Goal: Task Accomplishment & Management: Use online tool/utility

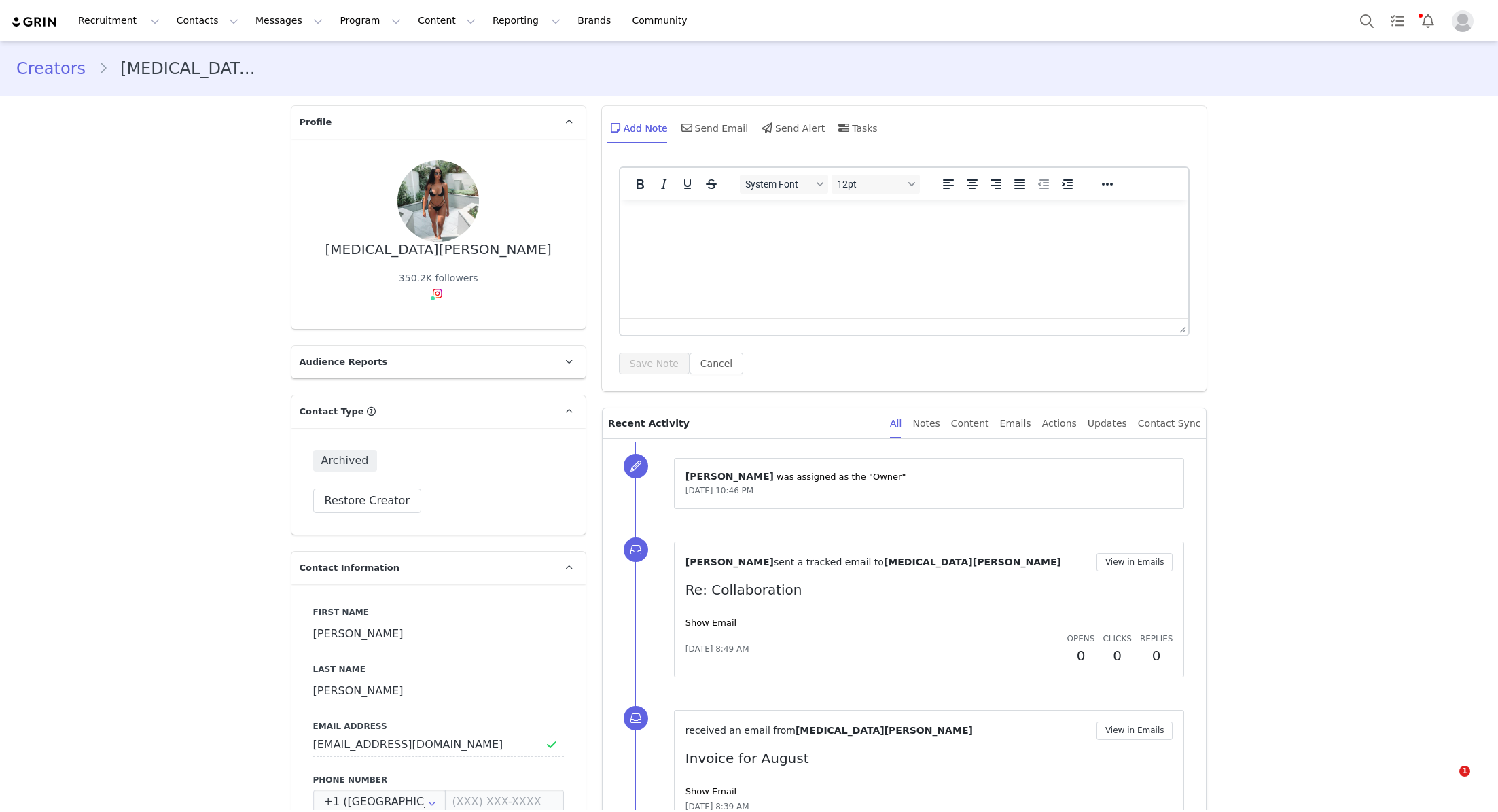
click at [493, 23] on button "Reporting Reporting" at bounding box center [526, 21] width 85 height 31
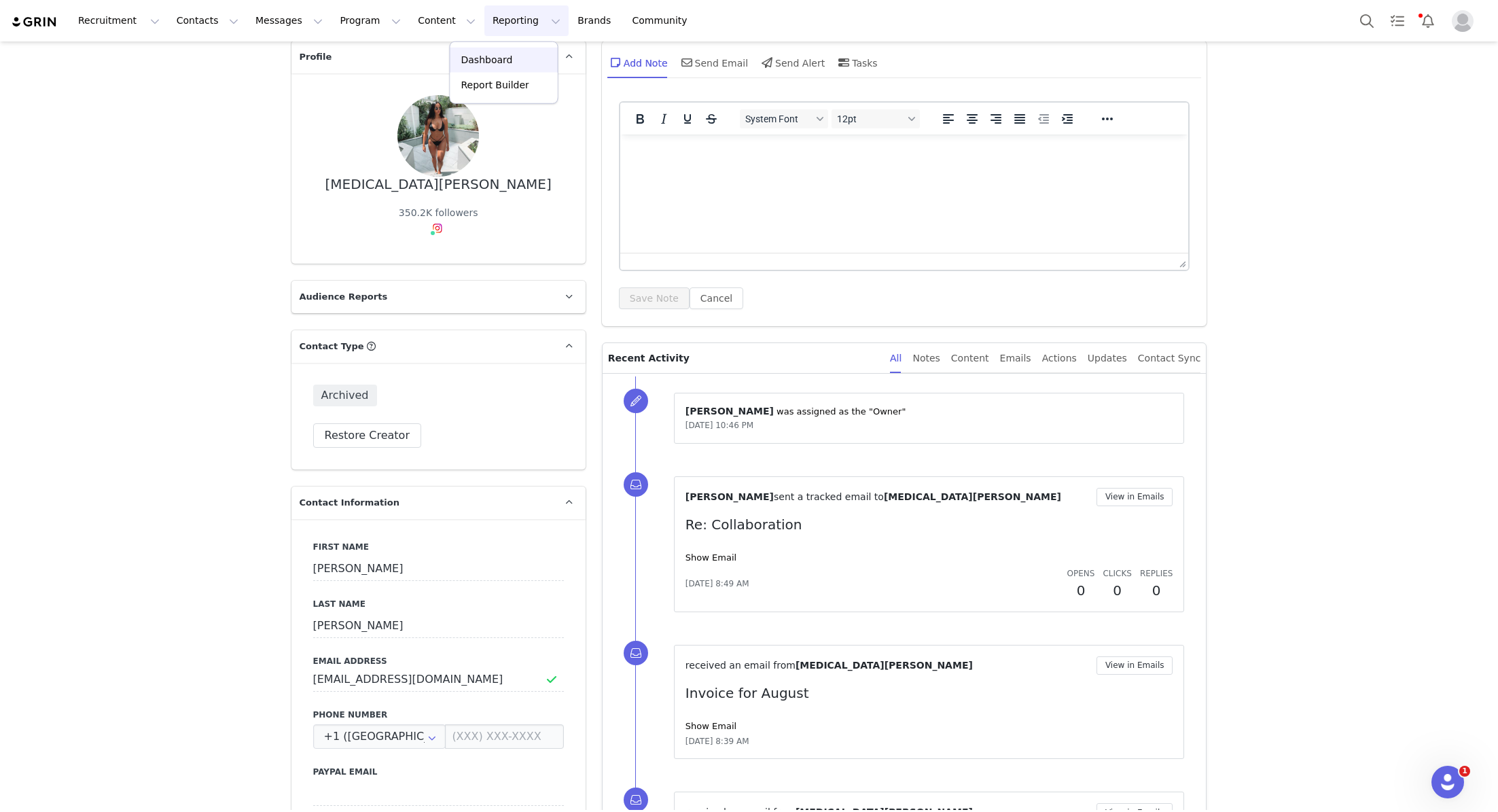
click at [490, 61] on p "Dashboard" at bounding box center [487, 59] width 52 height 14
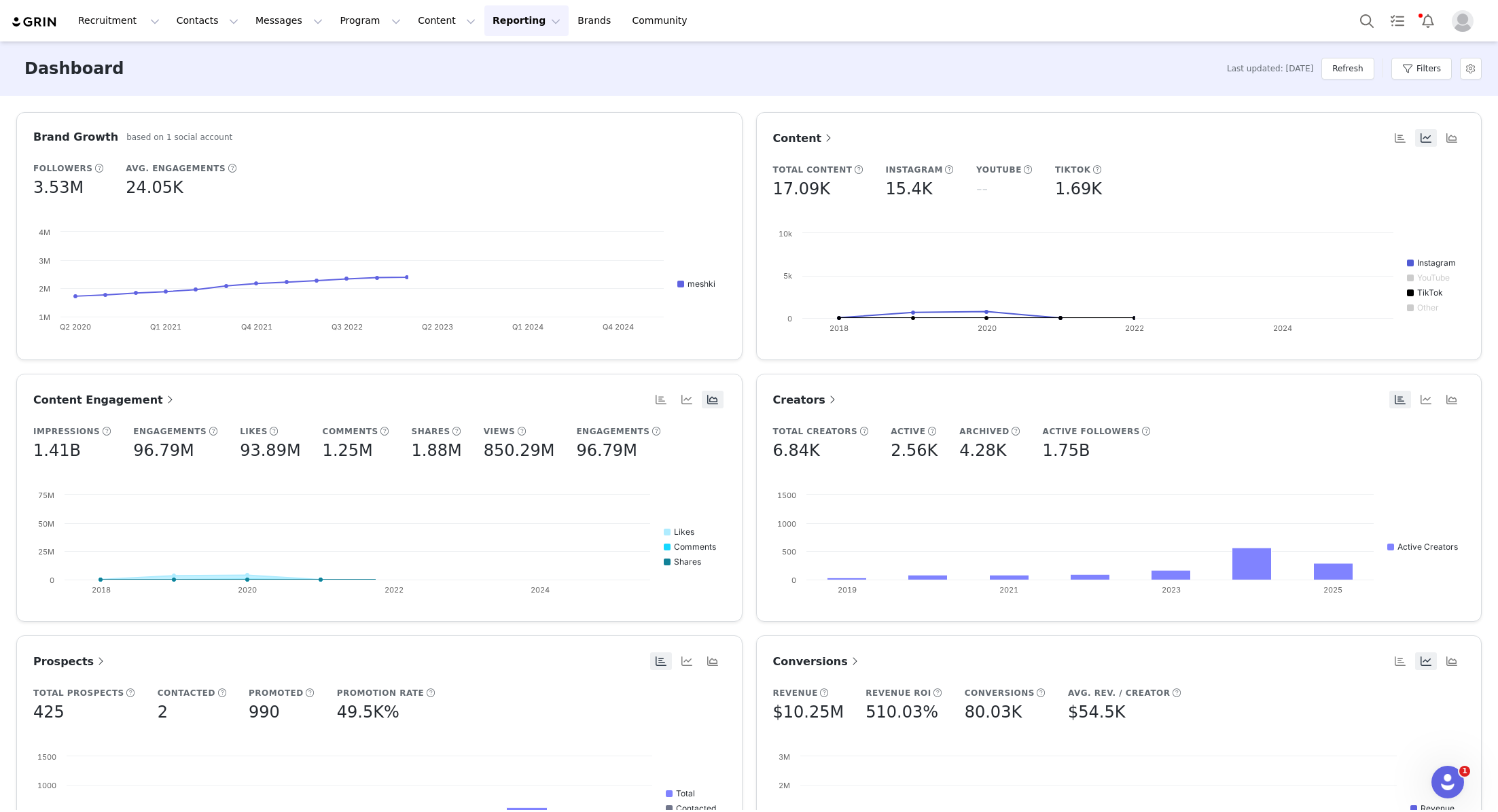
click at [502, 18] on button "Reporting Reporting" at bounding box center [526, 21] width 85 height 31
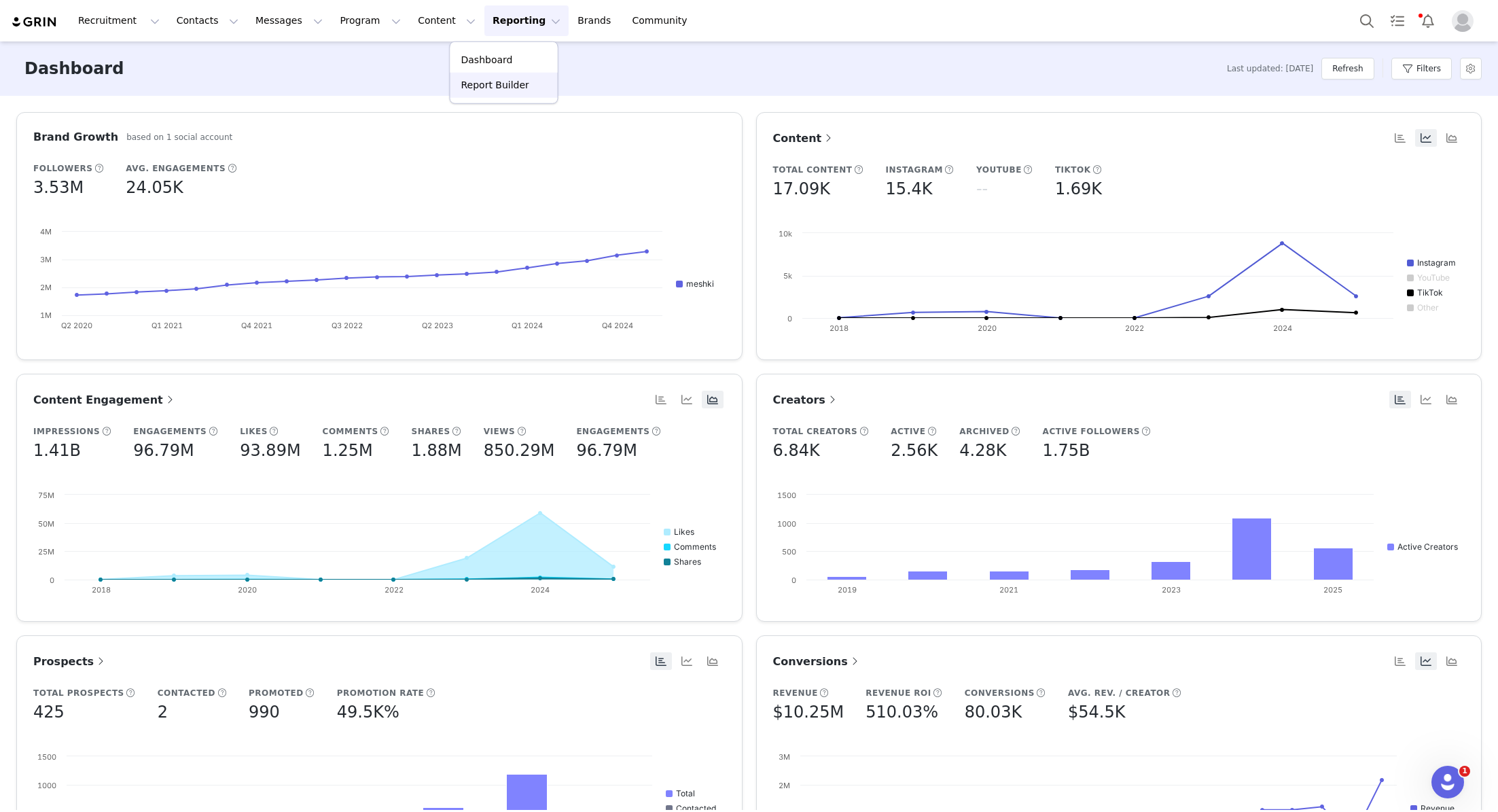
click at [493, 86] on p "Report Builder" at bounding box center [495, 85] width 68 height 14
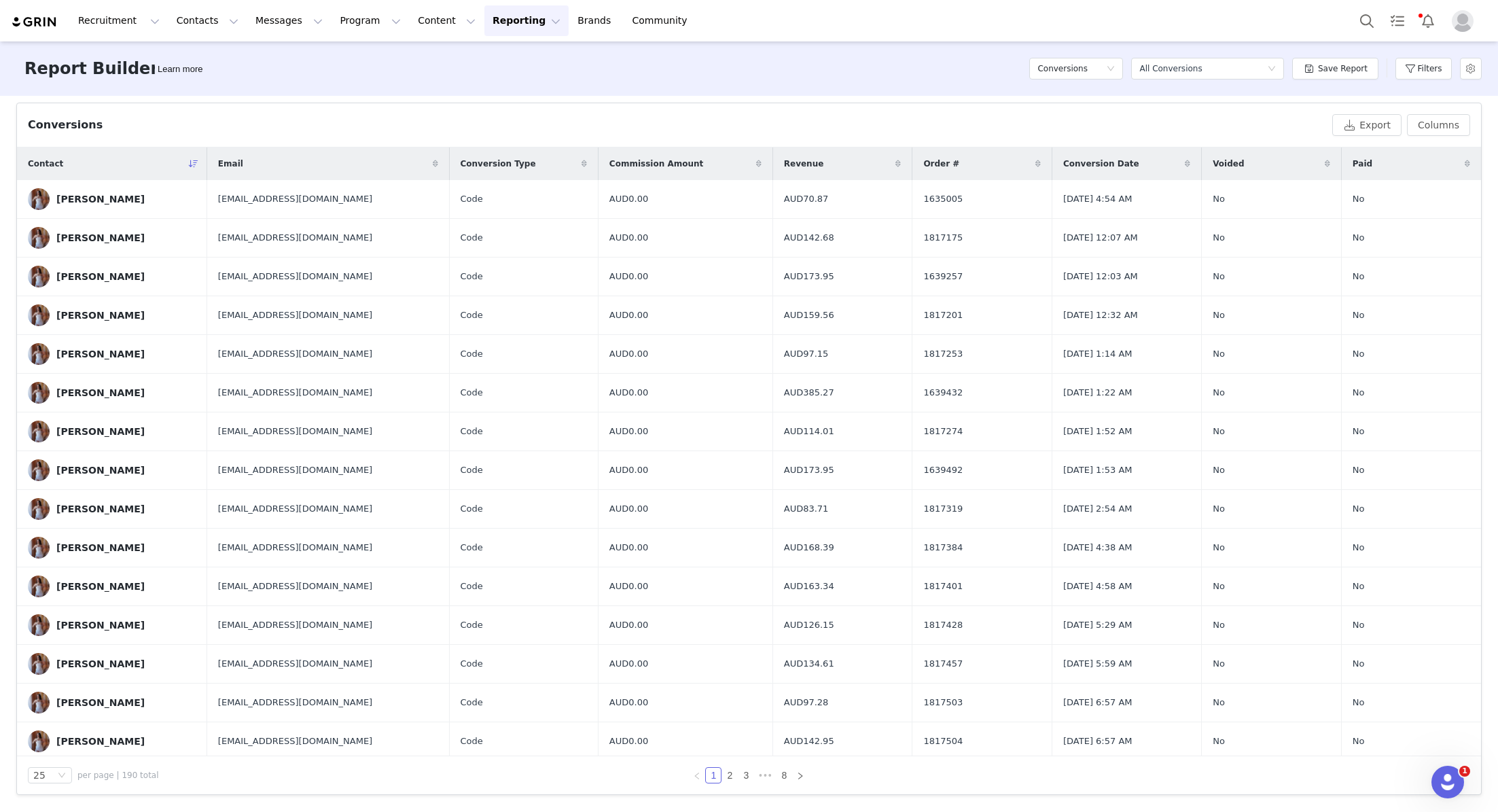
scroll to position [386, 0]
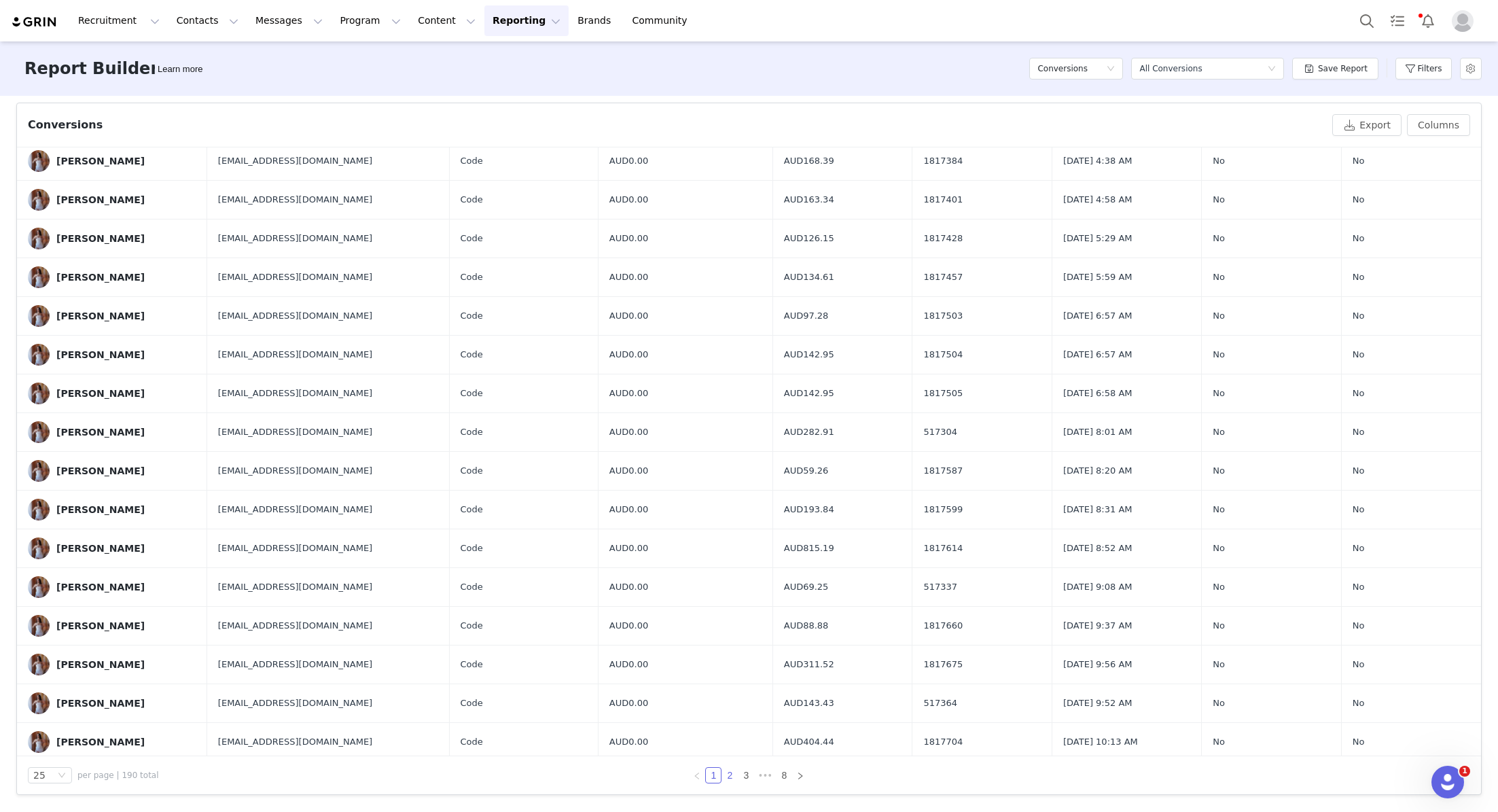
click at [731, 772] on link "2" at bounding box center [730, 775] width 15 height 15
click at [750, 776] on link "3" at bounding box center [746, 775] width 15 height 15
click at [755, 772] on link "4" at bounding box center [755, 775] width 15 height 15
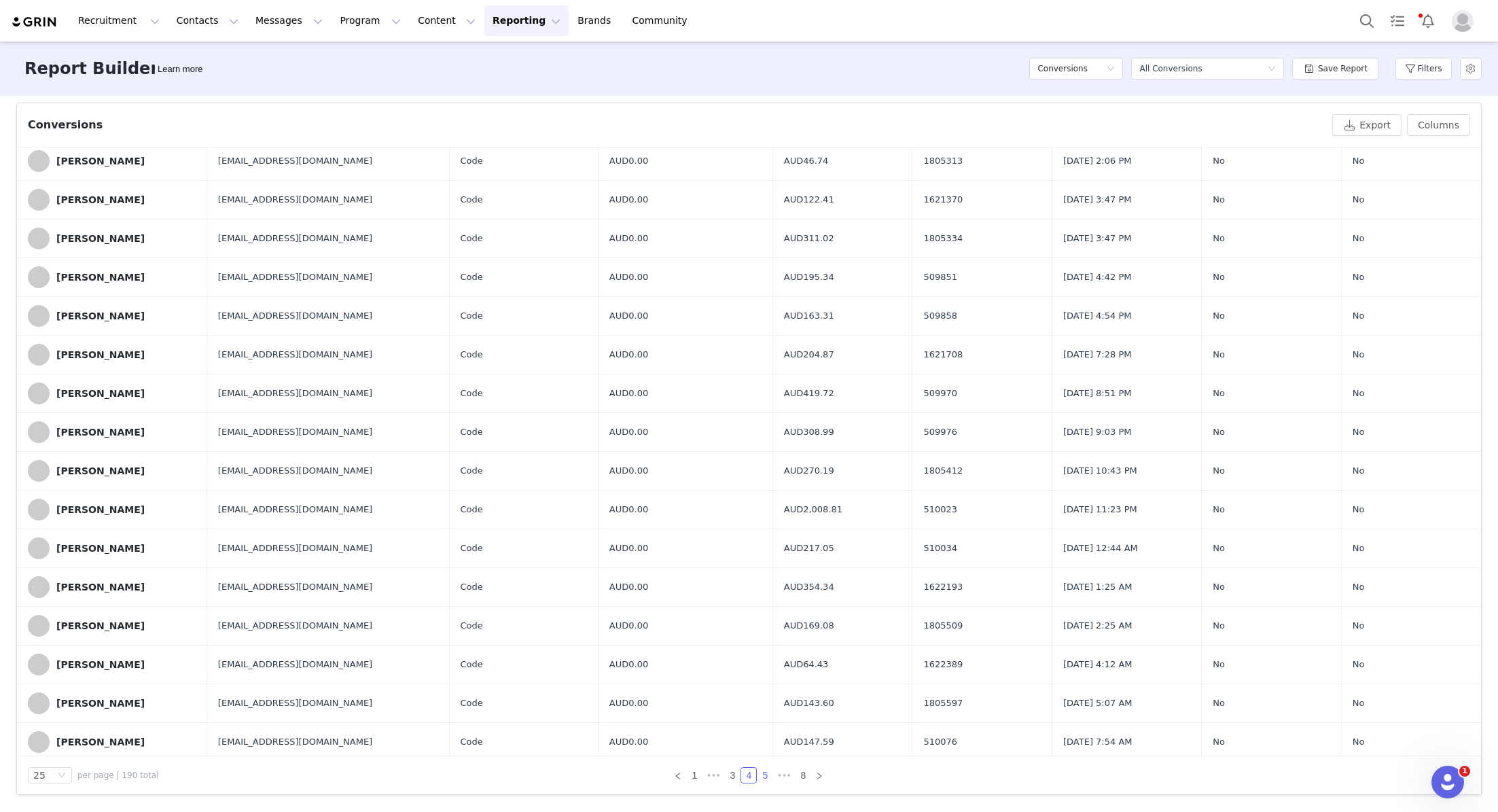
click at [764, 779] on link "5" at bounding box center [765, 775] width 15 height 15
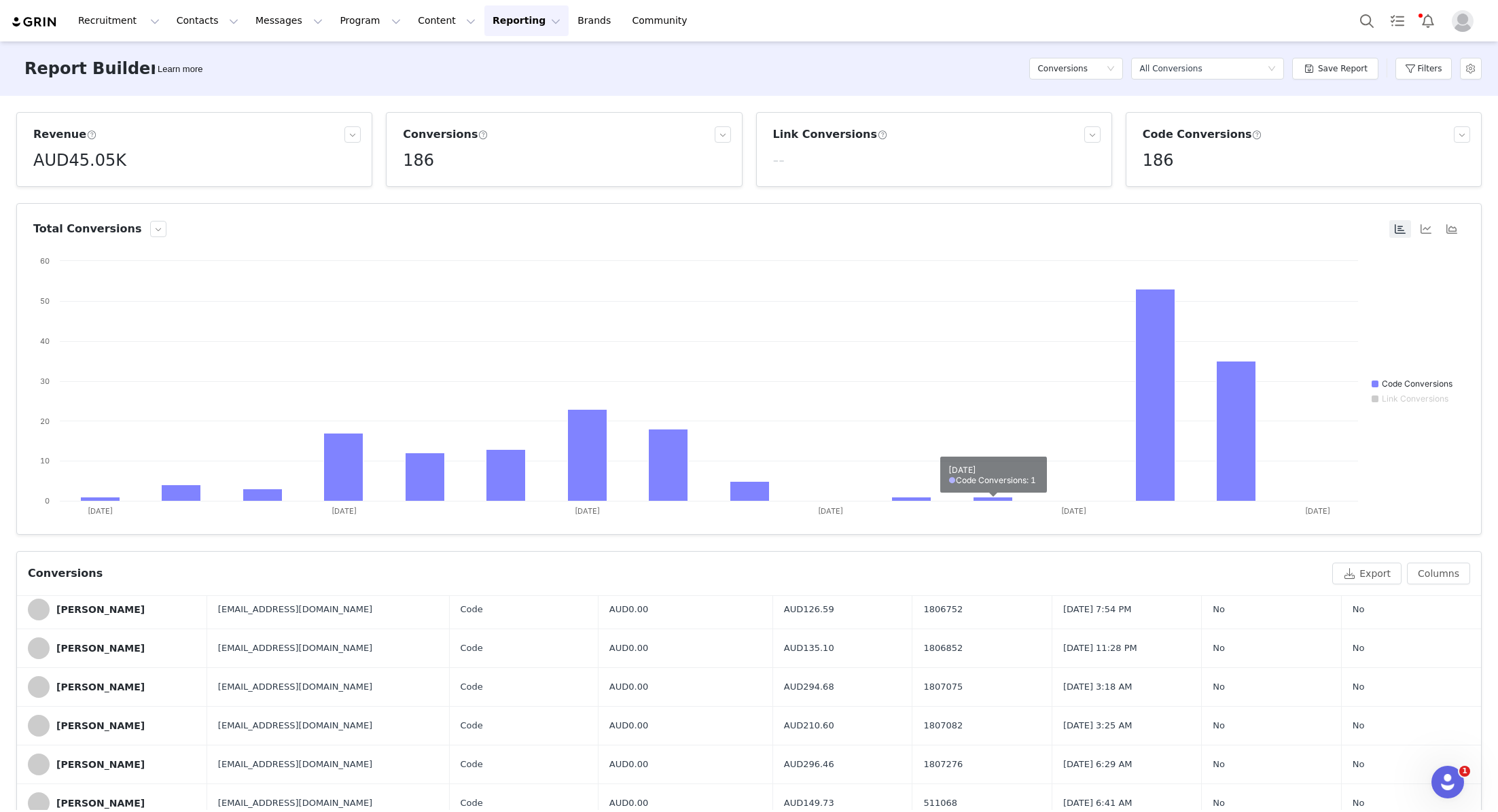
scroll to position [448, 0]
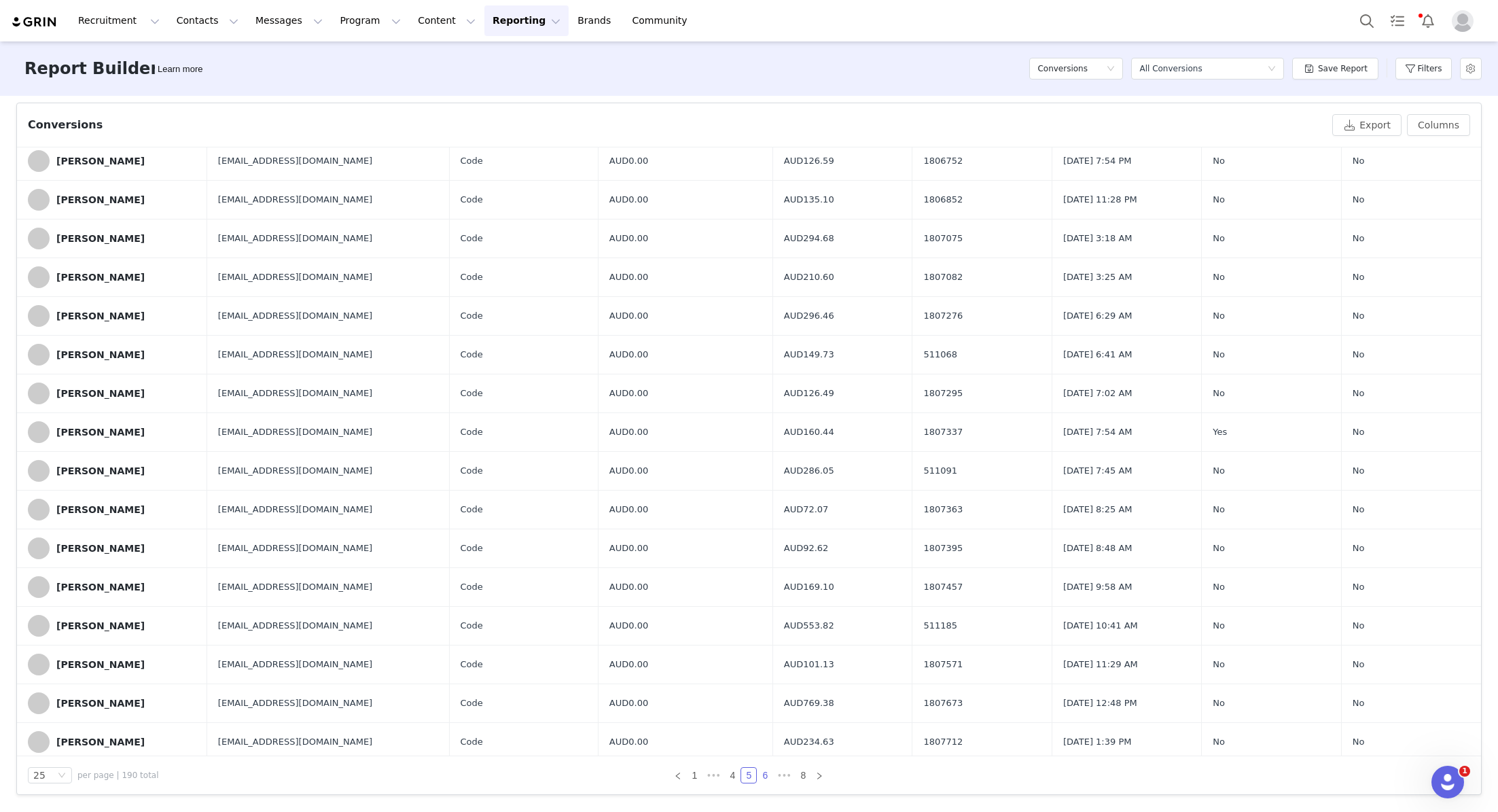
click at [762, 772] on link "6" at bounding box center [765, 775] width 15 height 15
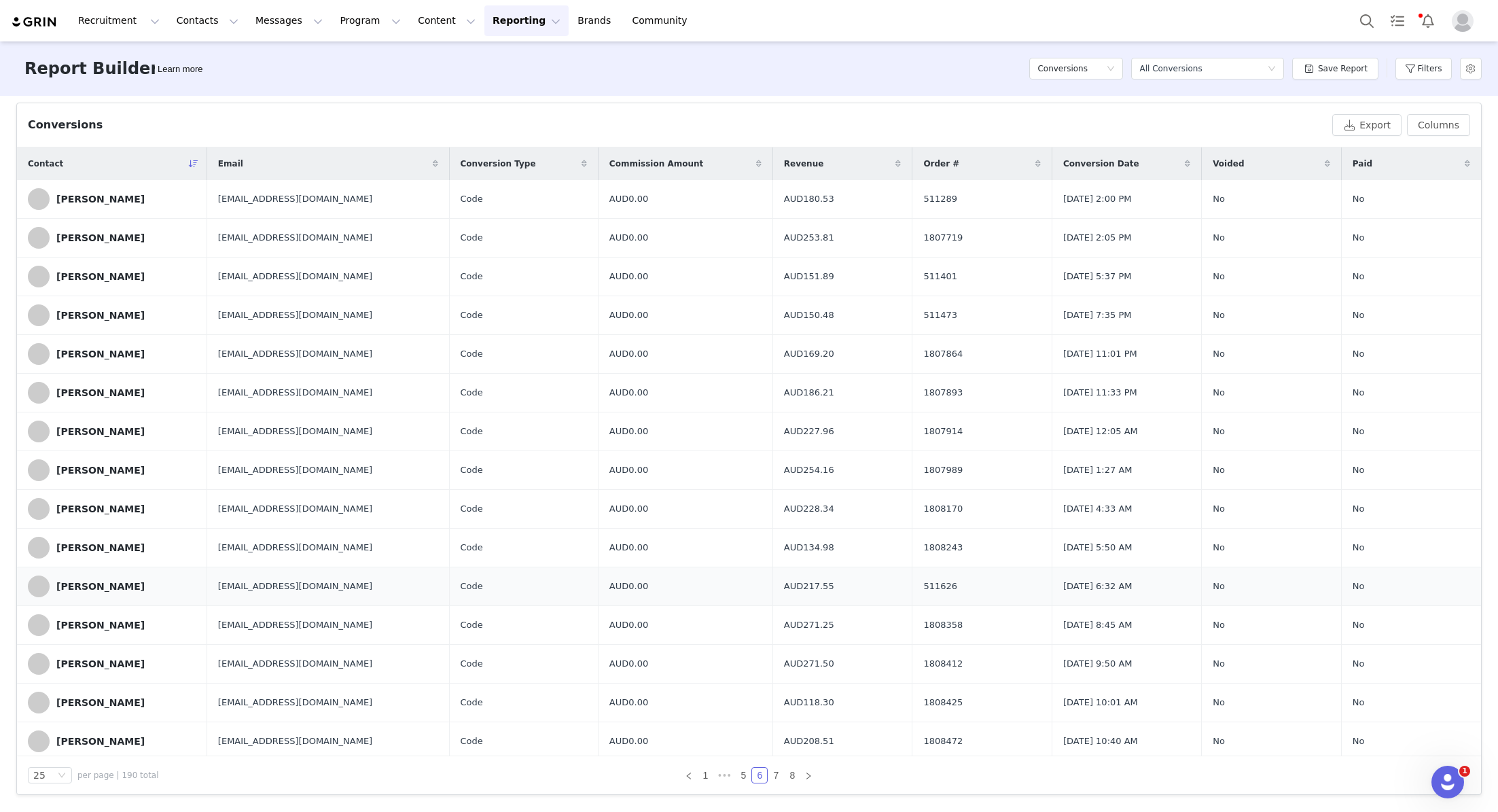
scroll to position [386, 0]
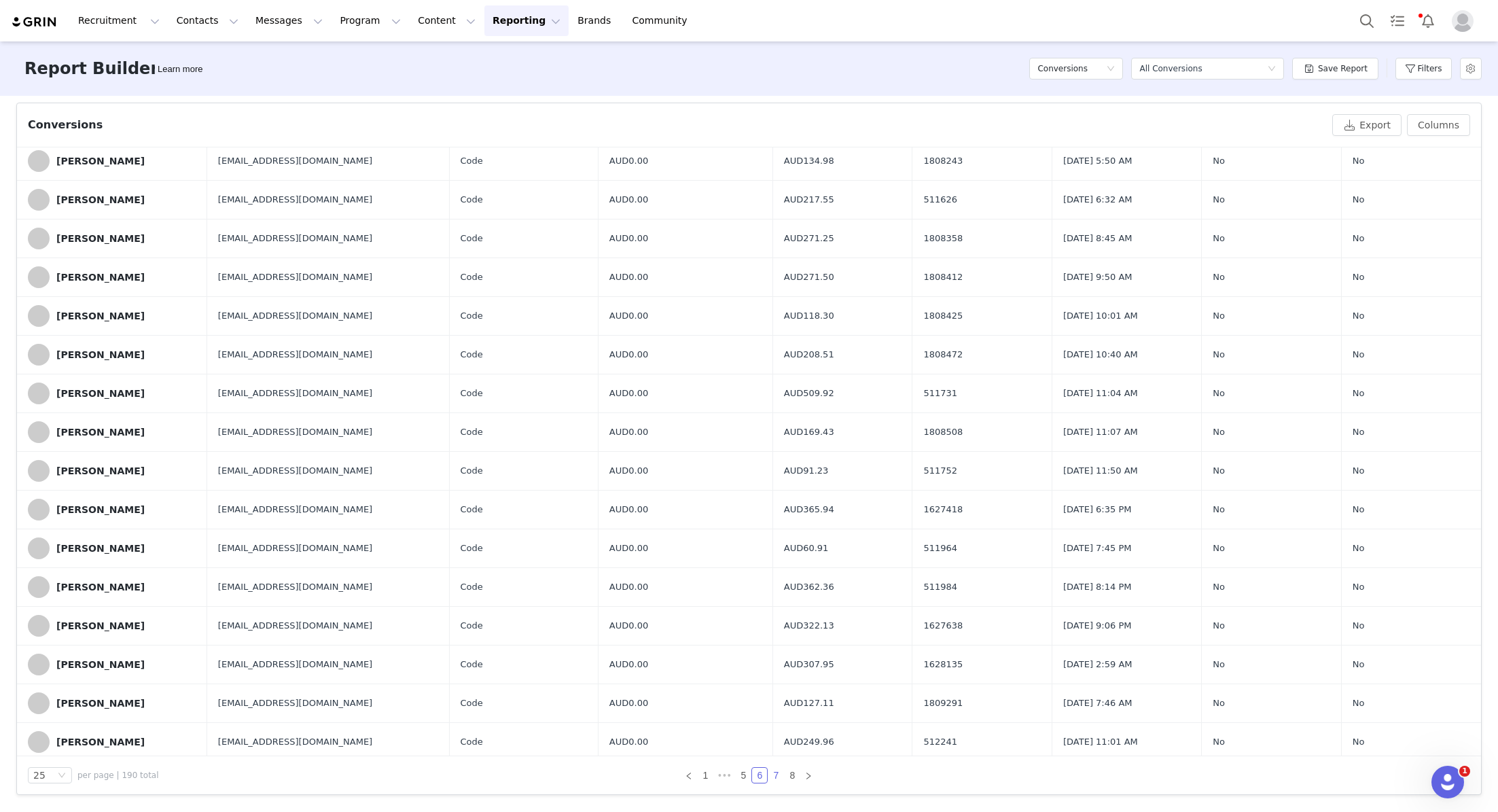
click at [774, 777] on link "7" at bounding box center [776, 775] width 15 height 15
click at [780, 777] on link "8" at bounding box center [784, 775] width 15 height 15
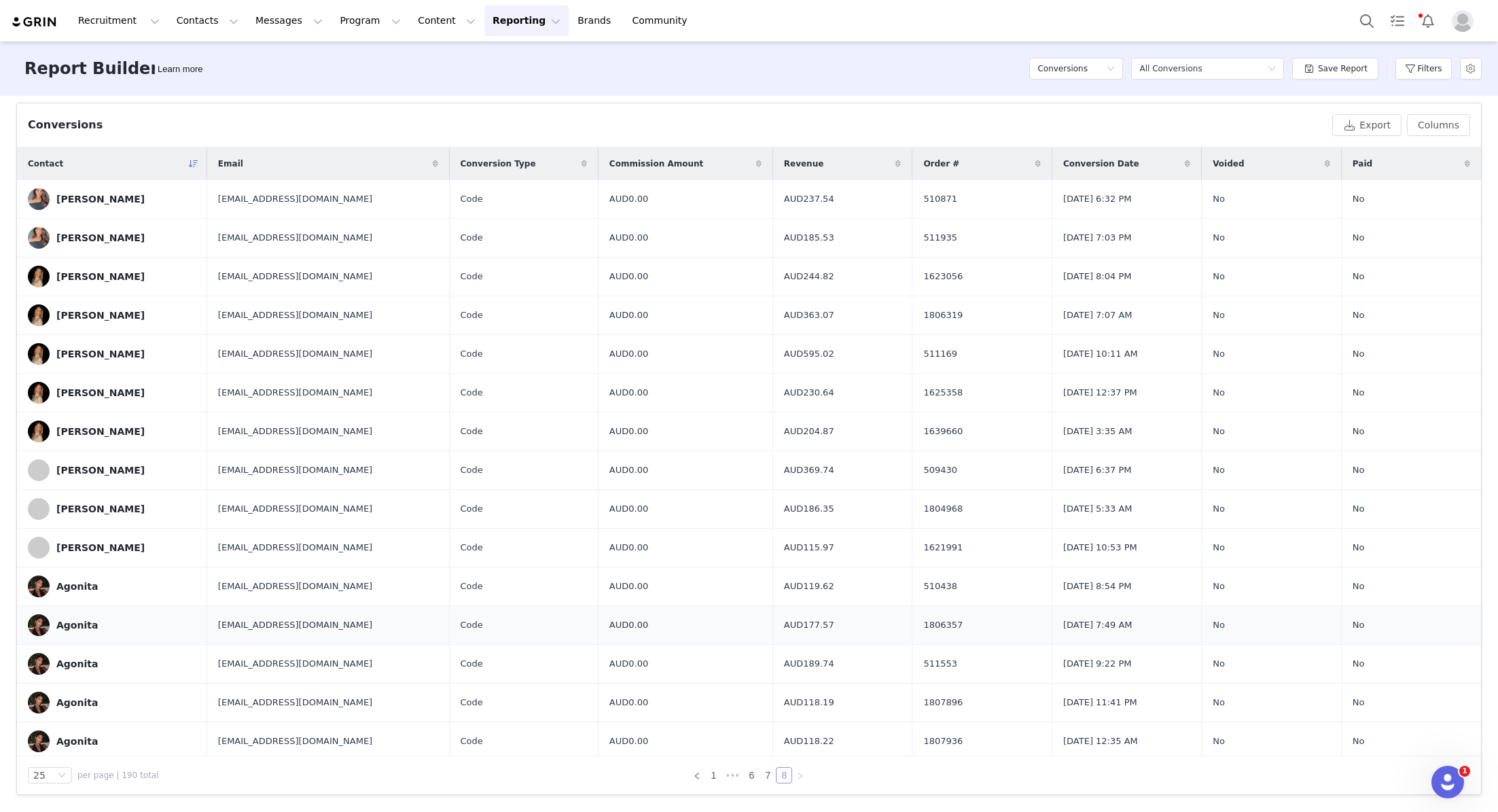
scroll to position [187, 0]
